Goal: Task Accomplishment & Management: Manage account settings

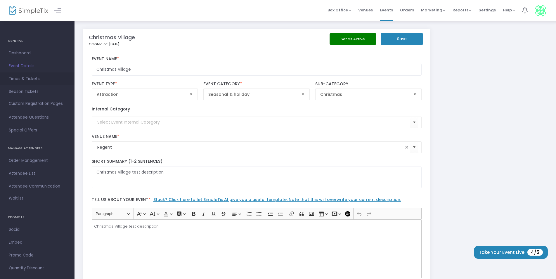
click at [25, 77] on span "Times & Tickets" at bounding box center [37, 79] width 57 height 8
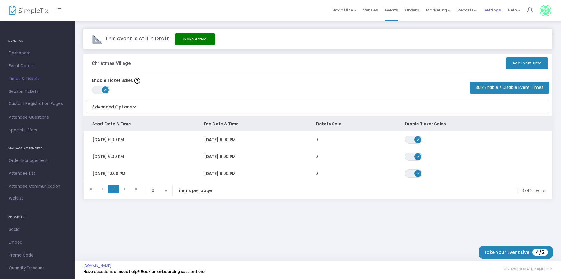
click at [493, 7] on span "Settings" at bounding box center [492, 10] width 17 height 15
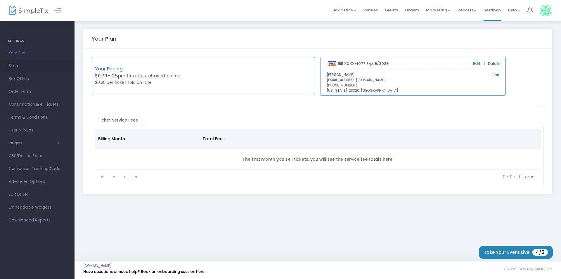
click at [27, 68] on span "Store" at bounding box center [37, 66] width 57 height 8
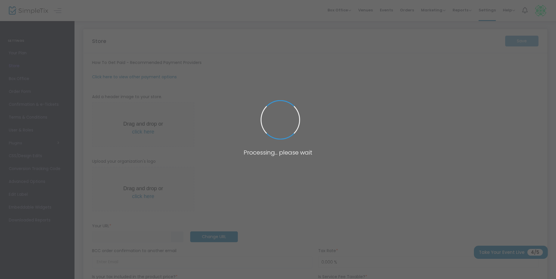
type input "[URL]"
radio input "false"
radio input "true"
type input "Regenttest"
type input "7573524135"
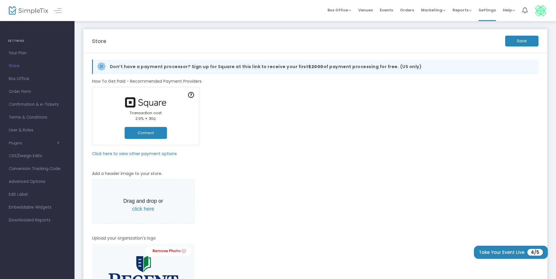
click at [154, 132] on button "Connect" at bounding box center [146, 133] width 42 height 12
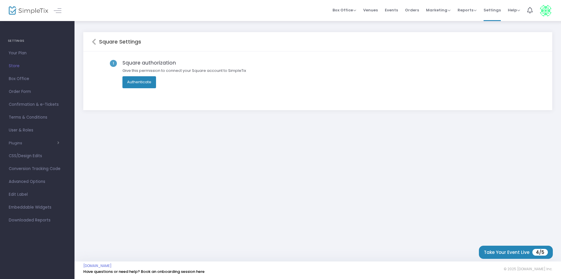
click at [144, 82] on button "Authenticate" at bounding box center [140, 82] width 34 height 12
click at [30, 127] on span "User & Roles" at bounding box center [37, 131] width 57 height 8
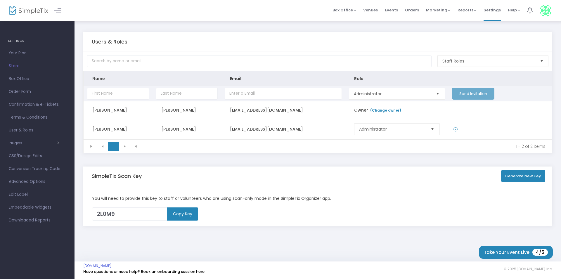
click at [113, 95] on input "Data table" at bounding box center [118, 94] width 62 height 12
type input "[PERSON_NAME]"
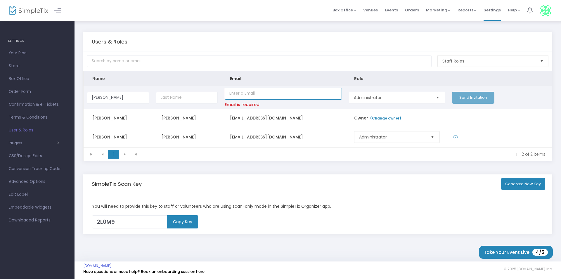
click at [235, 98] on input "Data table" at bounding box center [283, 94] width 117 height 12
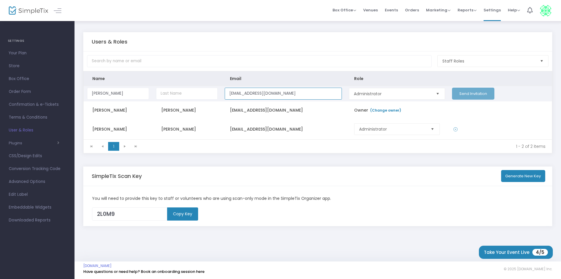
type input "[EMAIL_ADDRESS][DOMAIN_NAME]"
click at [162, 95] on input "Data table" at bounding box center [187, 94] width 62 height 12
type input "[PERSON_NAME]"
click at [458, 95] on button "Send Invitation" at bounding box center [473, 94] width 42 height 12
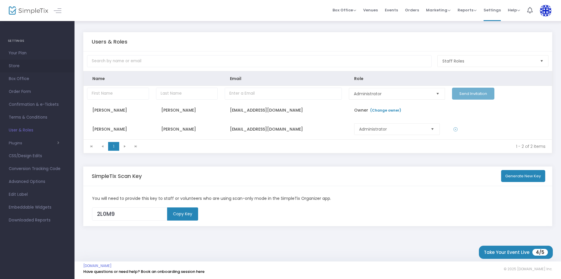
click at [14, 65] on span "Store" at bounding box center [37, 66] width 57 height 8
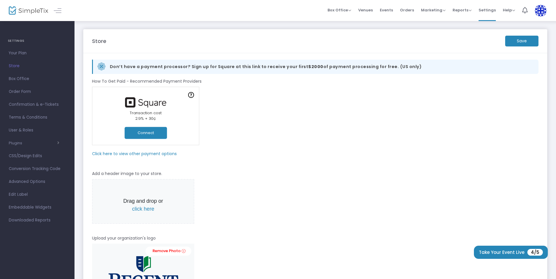
click at [143, 134] on button "Connect" at bounding box center [146, 133] width 42 height 12
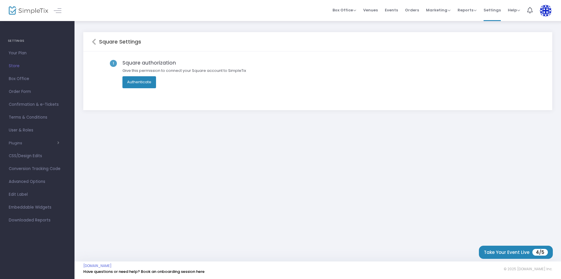
click at [130, 84] on button "Authenticate" at bounding box center [140, 82] width 34 height 12
click at [20, 42] on h4 "SETTINGS" at bounding box center [37, 41] width 59 height 12
click at [94, 41] on icon at bounding box center [94, 41] width 4 height 7
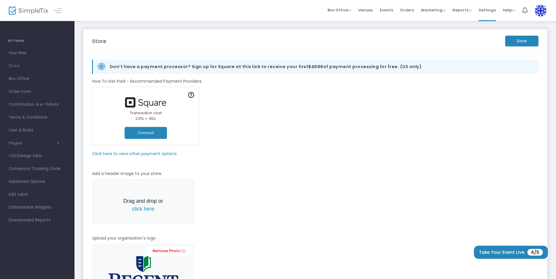
click at [134, 154] on m-panel-subtitle "Click here to view other payment options" at bounding box center [134, 154] width 85 height 6
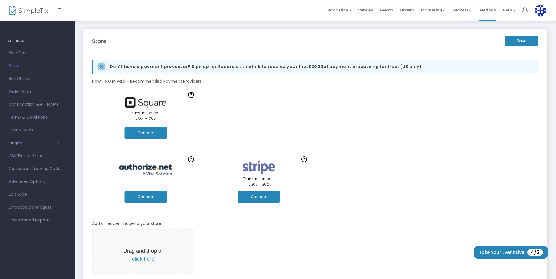
click at [132, 134] on button "Connect" at bounding box center [146, 133] width 42 height 12
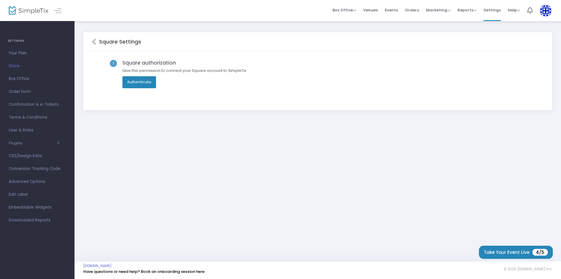
click at [136, 80] on button "Authenticate" at bounding box center [140, 82] width 34 height 12
click at [14, 117] on span "Terms & Conditions" at bounding box center [37, 118] width 57 height 8
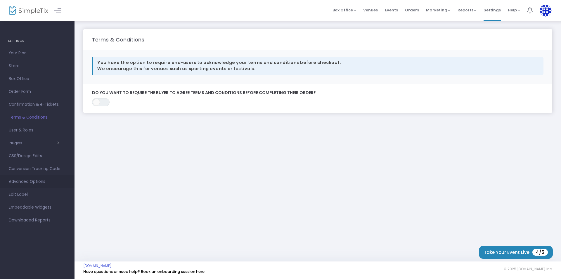
click at [20, 182] on span "Advanced Options" at bounding box center [37, 182] width 57 height 8
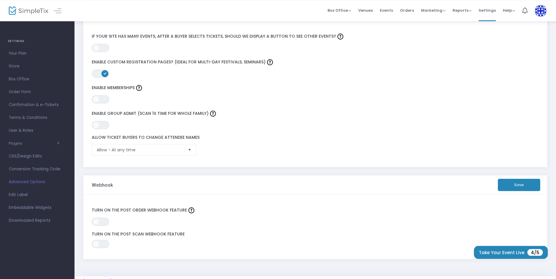
scroll to position [141, 0]
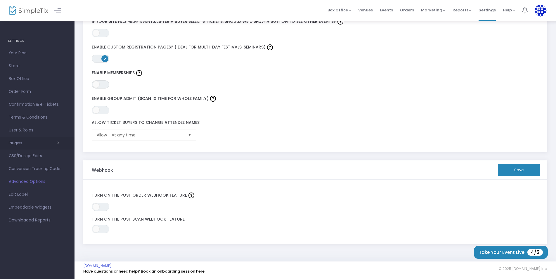
click at [16, 144] on button "Plugins" at bounding box center [34, 143] width 51 height 5
click at [15, 129] on span "User & Roles" at bounding box center [37, 131] width 57 height 8
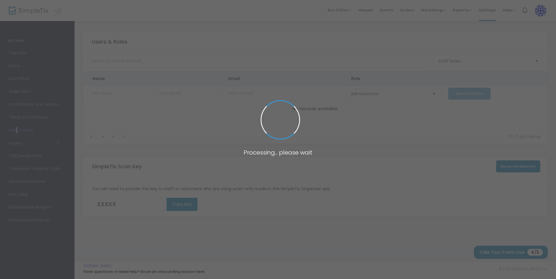
type input "2L0M9"
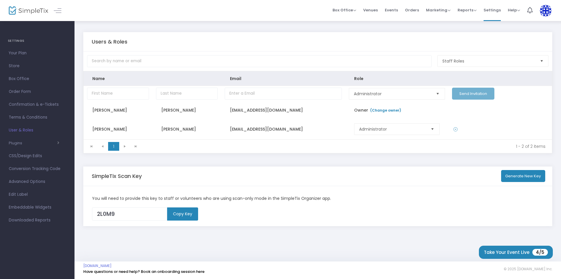
click at [545, 5] on img at bounding box center [546, 11] width 12 height 12
